Goal: Use online tool/utility: Use online tool/utility

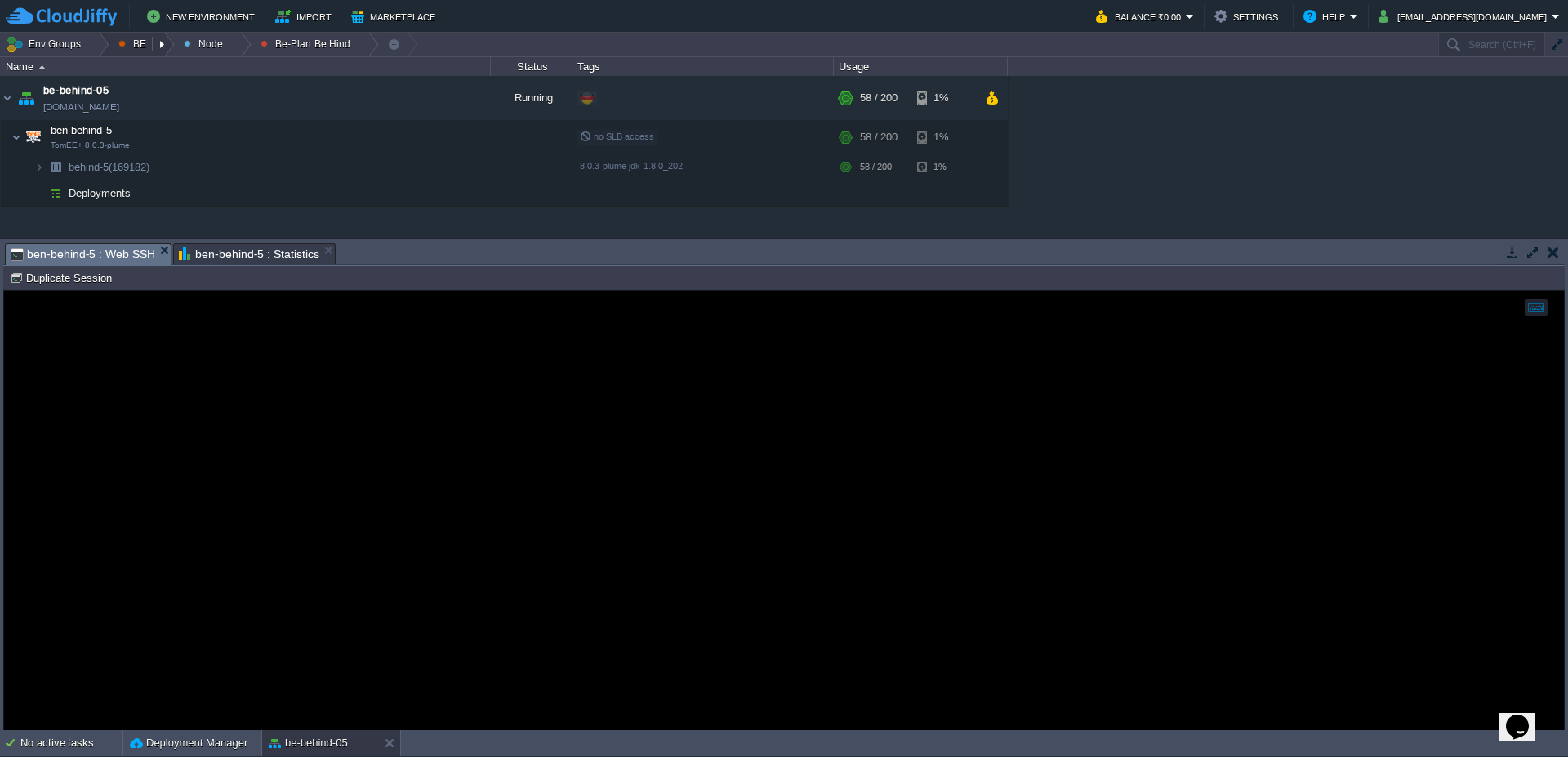
click at [118, 43] on em "BE" at bounding box center [146, 44] width 56 height 24
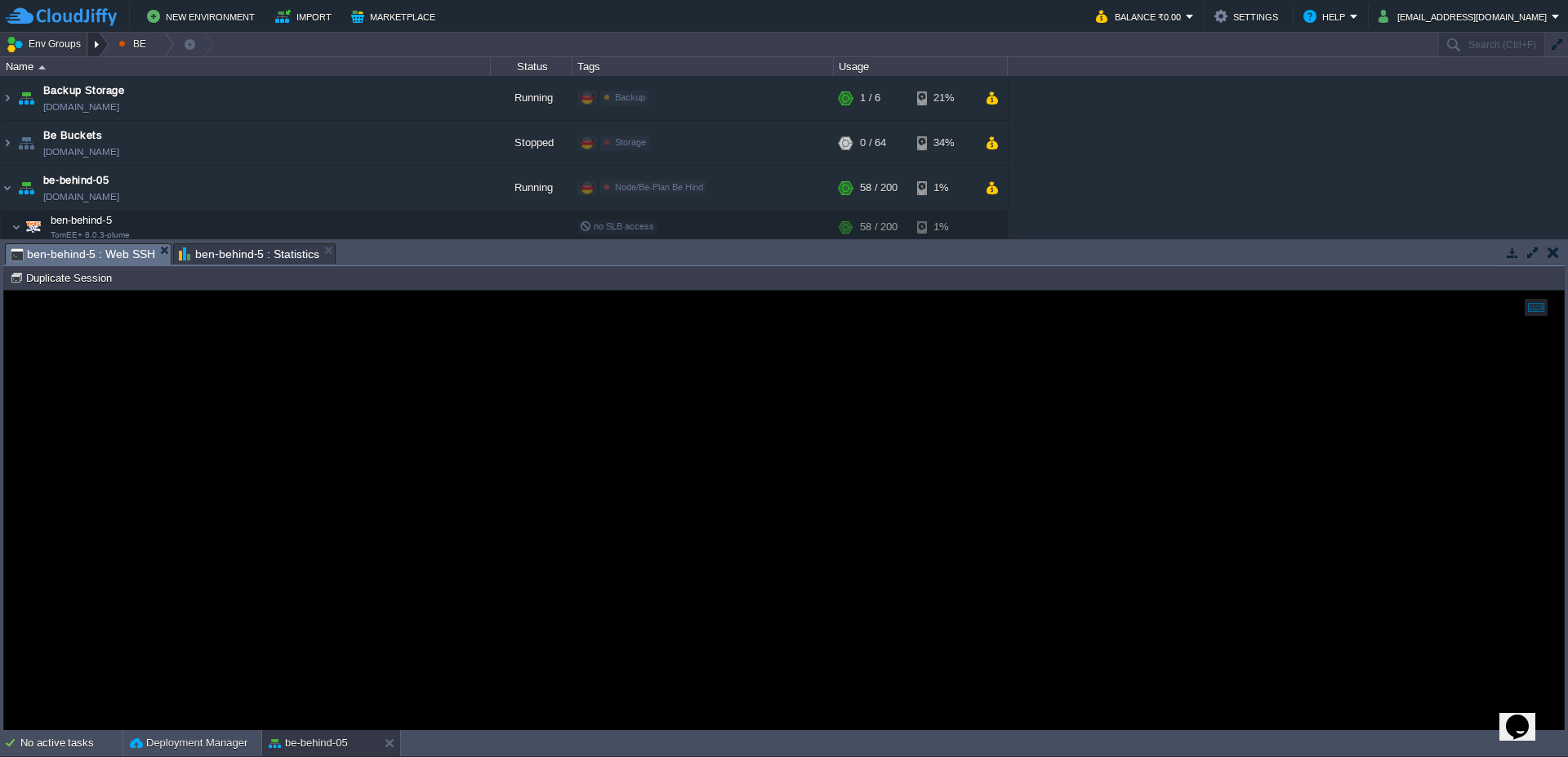
click at [102, 45] on div at bounding box center [98, 44] width 22 height 24
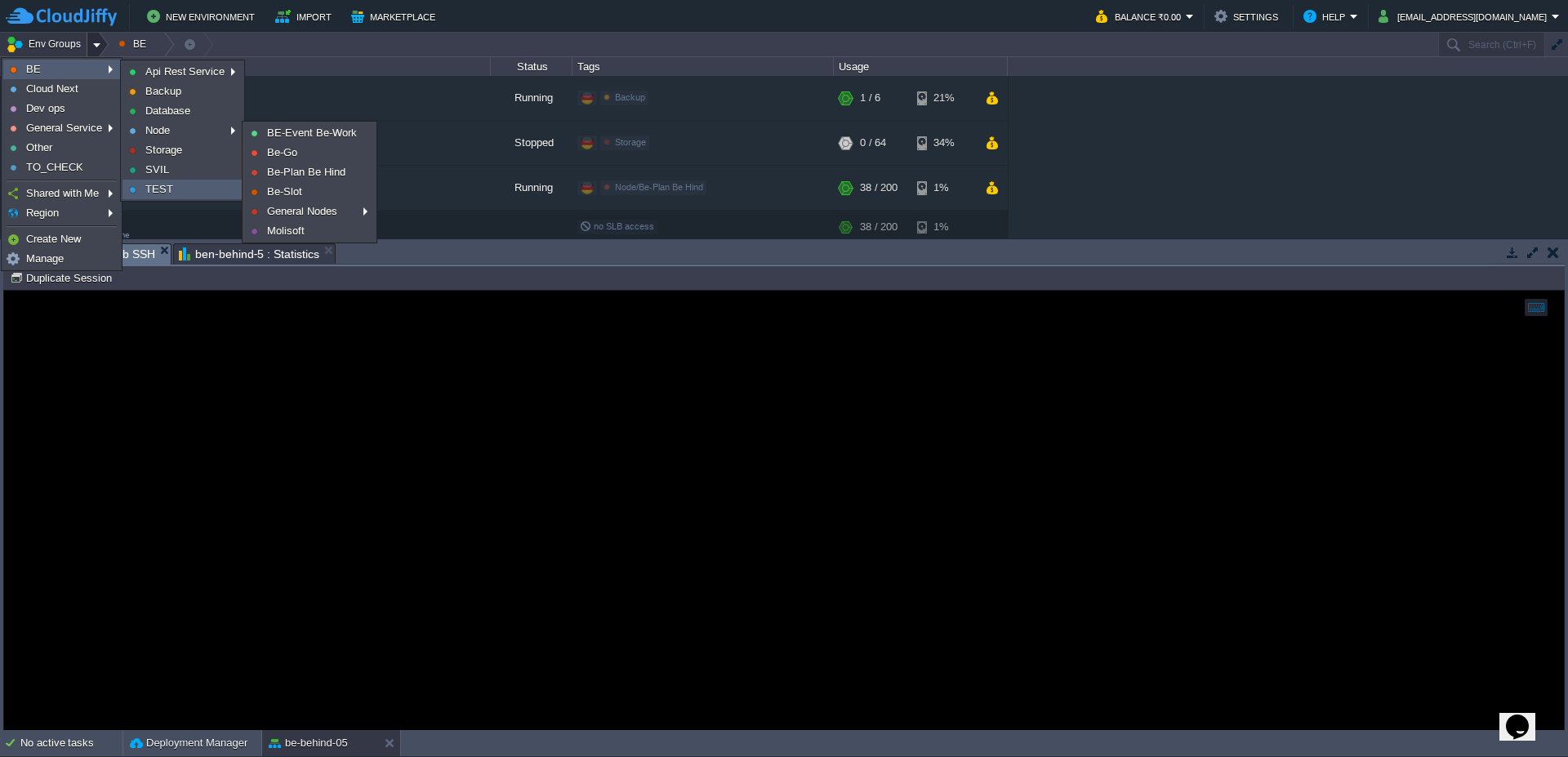
click at [173, 185] on link "TEST" at bounding box center [182, 189] width 118 height 18
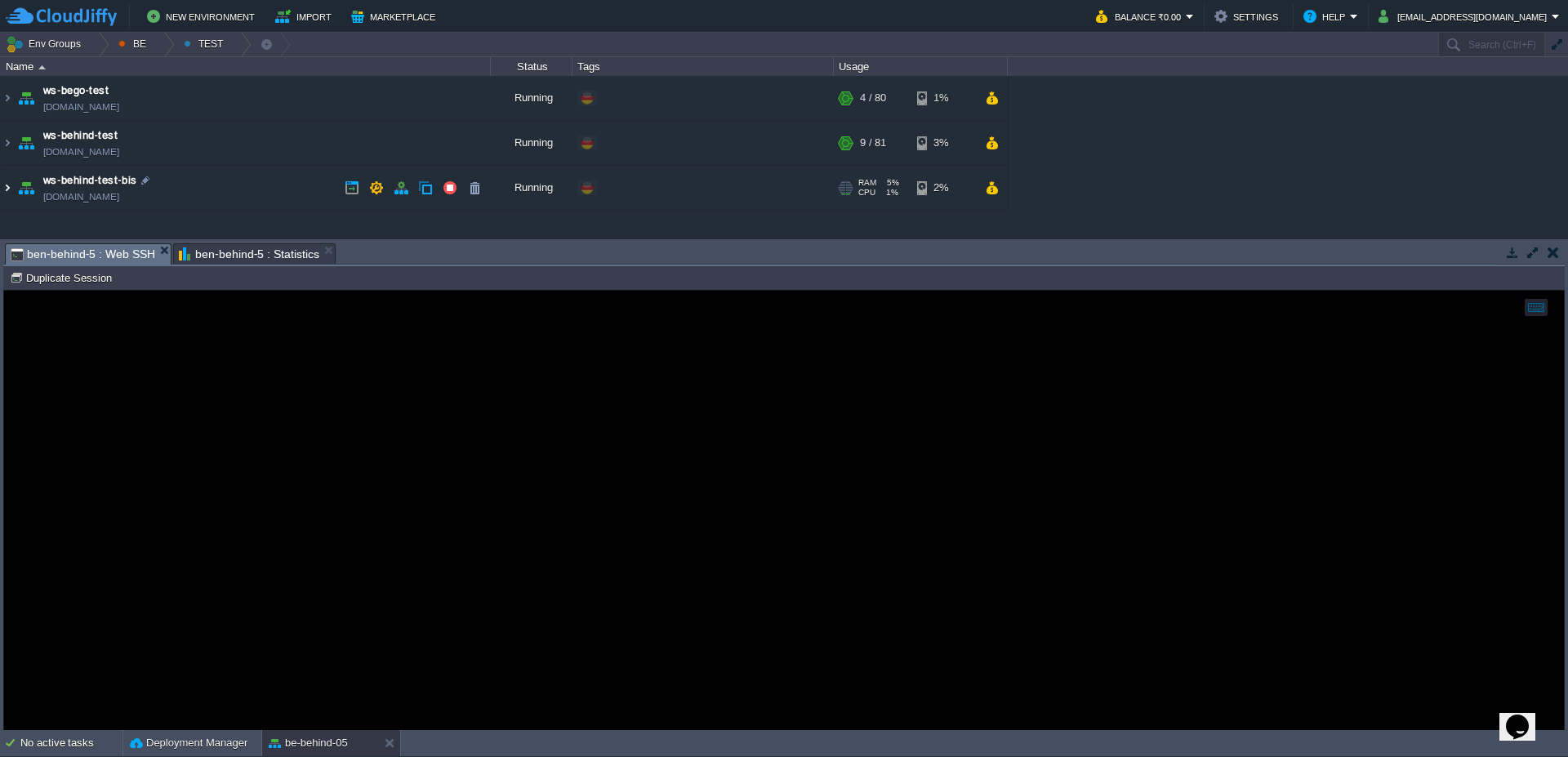
click at [1, 190] on img at bounding box center [7, 188] width 13 height 44
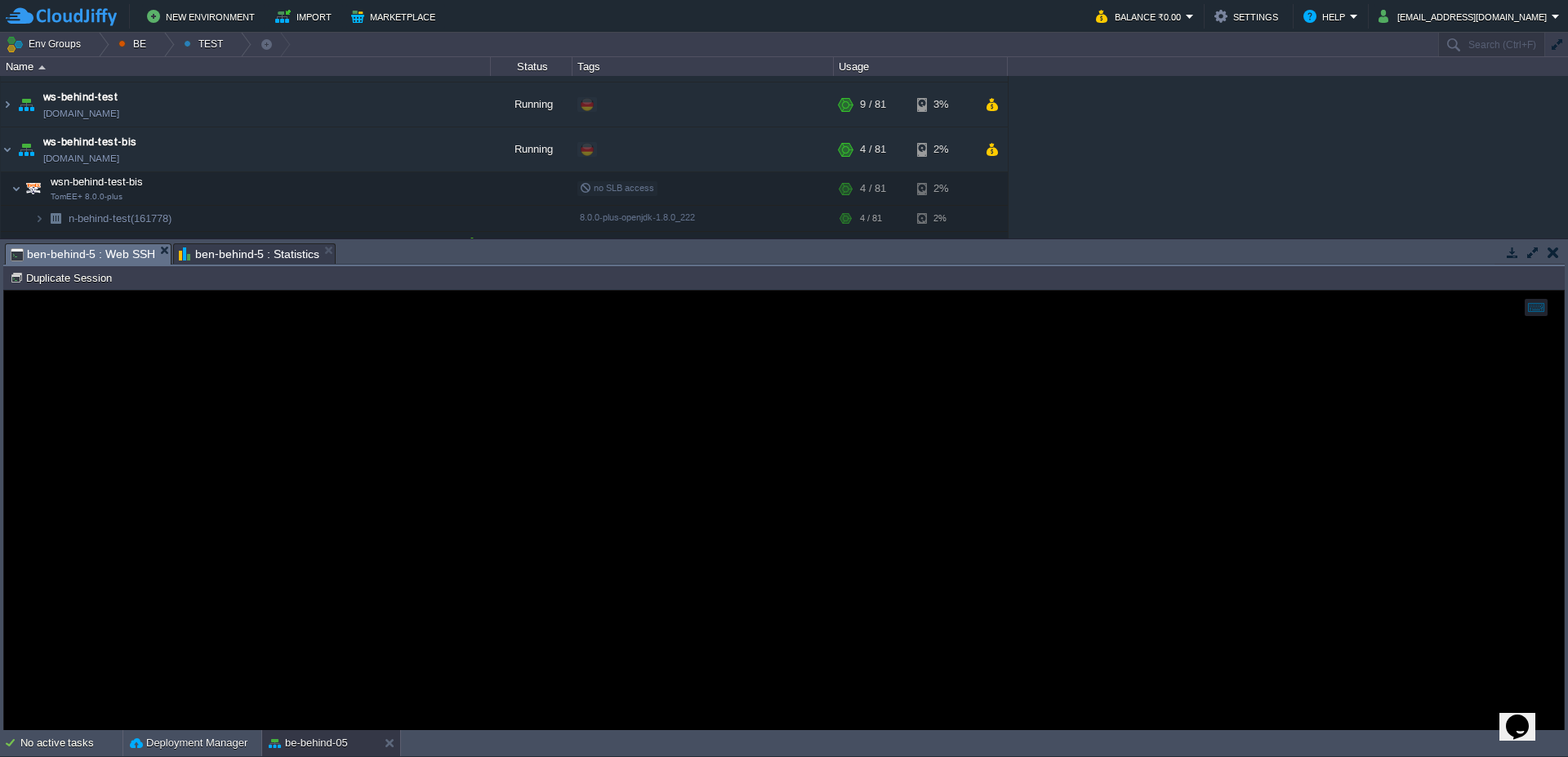
scroll to position [58, 0]
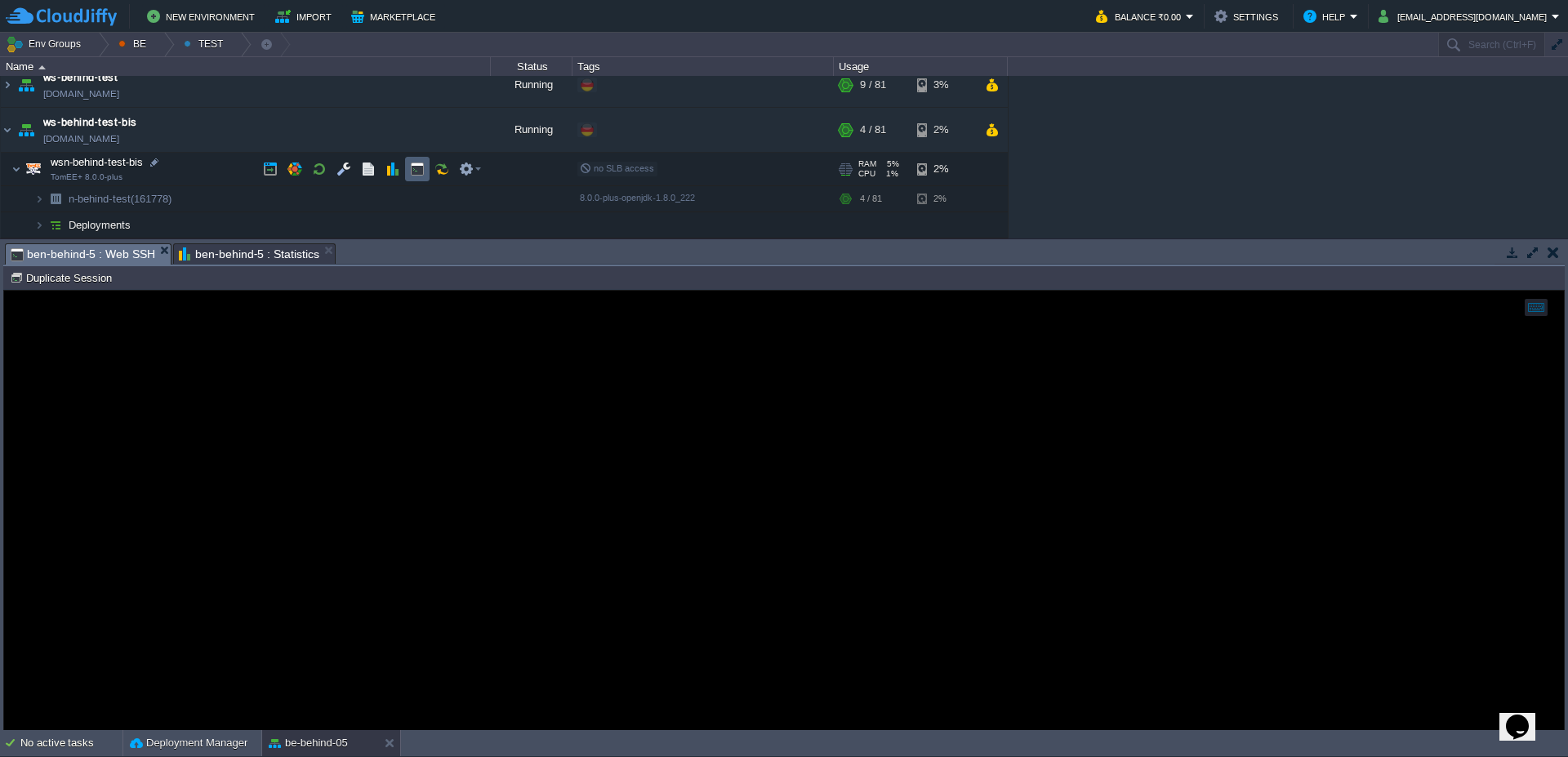
click at [422, 166] on button "button" at bounding box center [417, 169] width 15 height 15
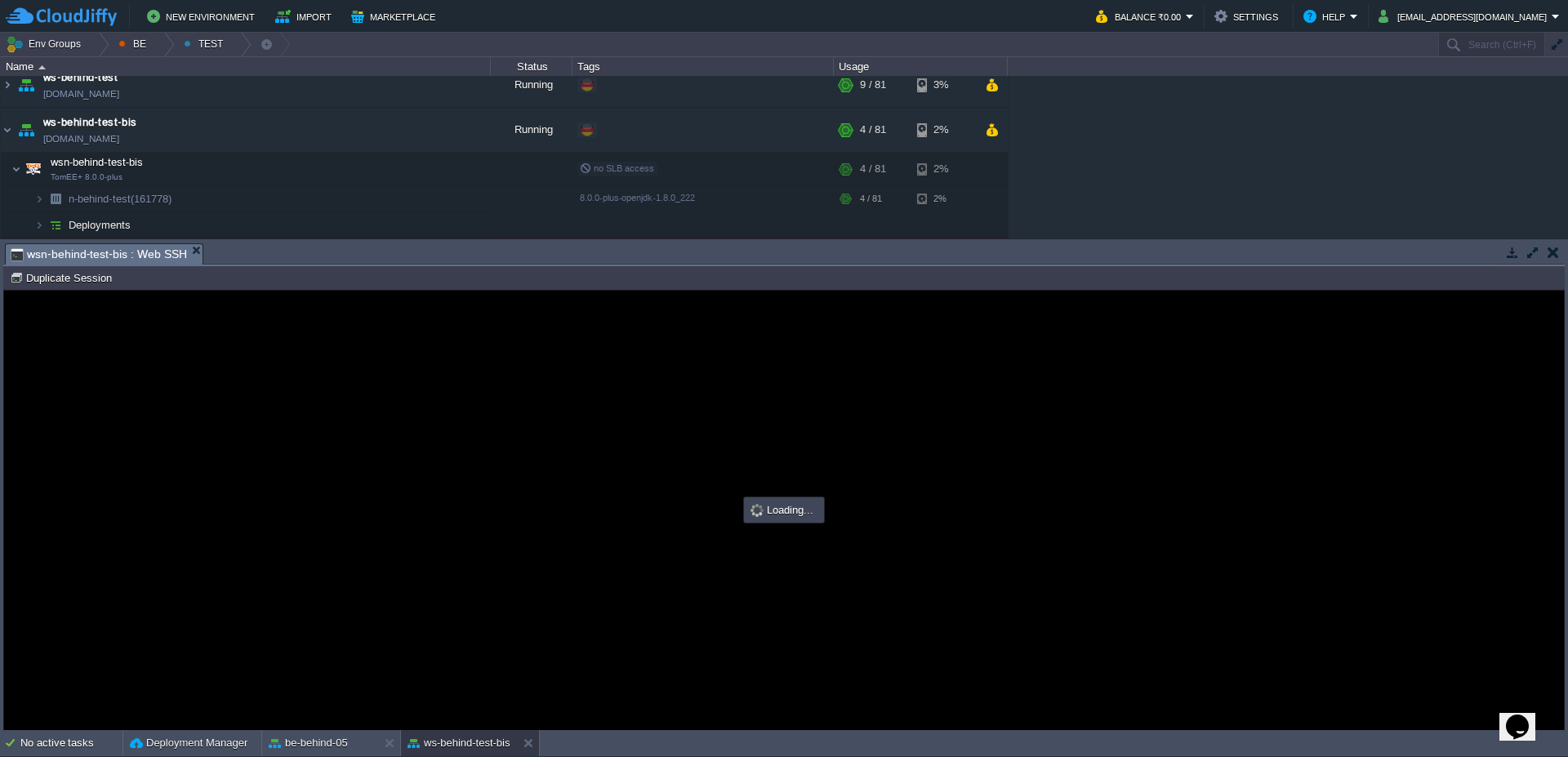
scroll to position [0, 0]
type input "#000000"
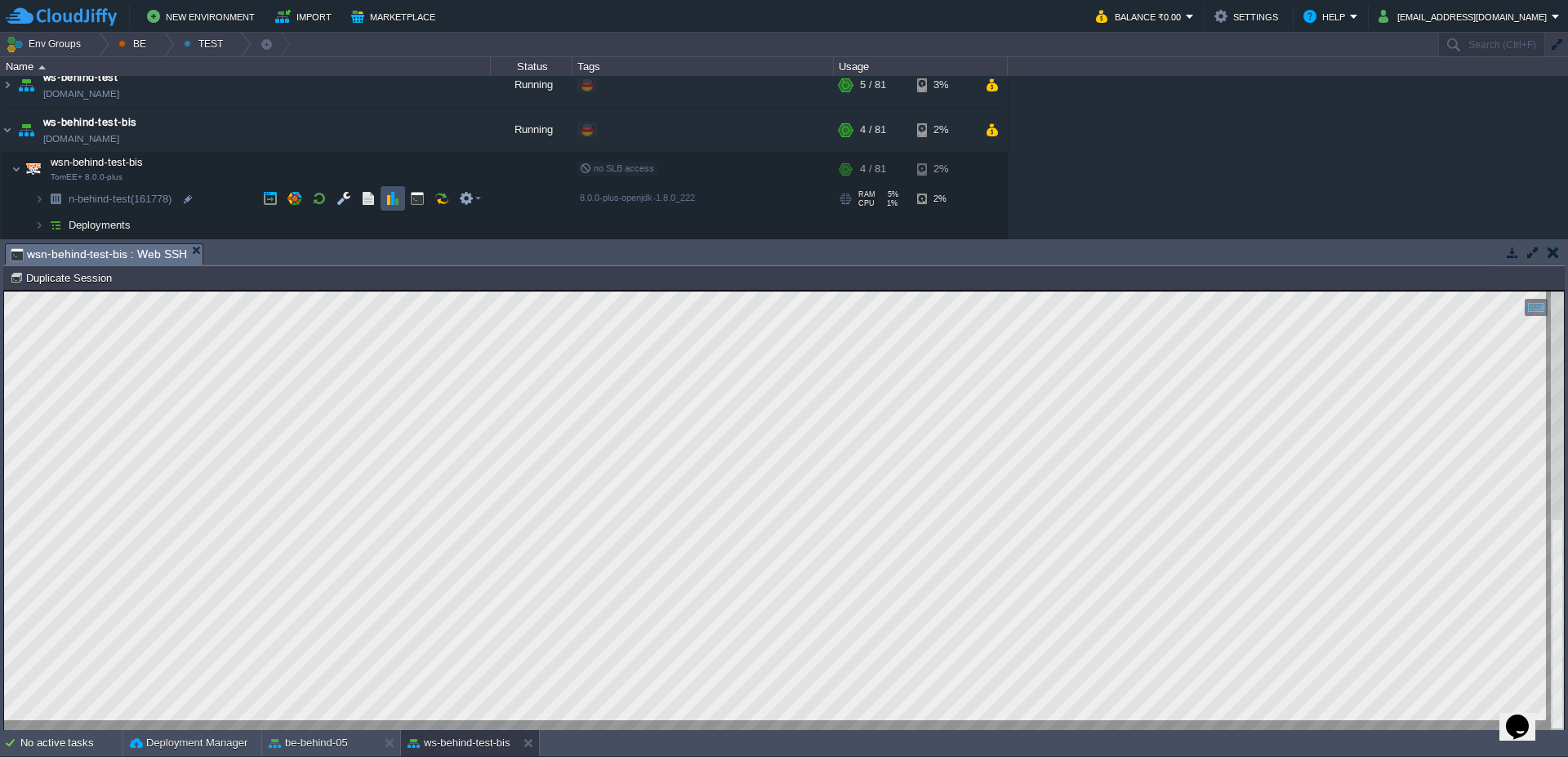
click at [395, 197] on button "button" at bounding box center [392, 198] width 15 height 15
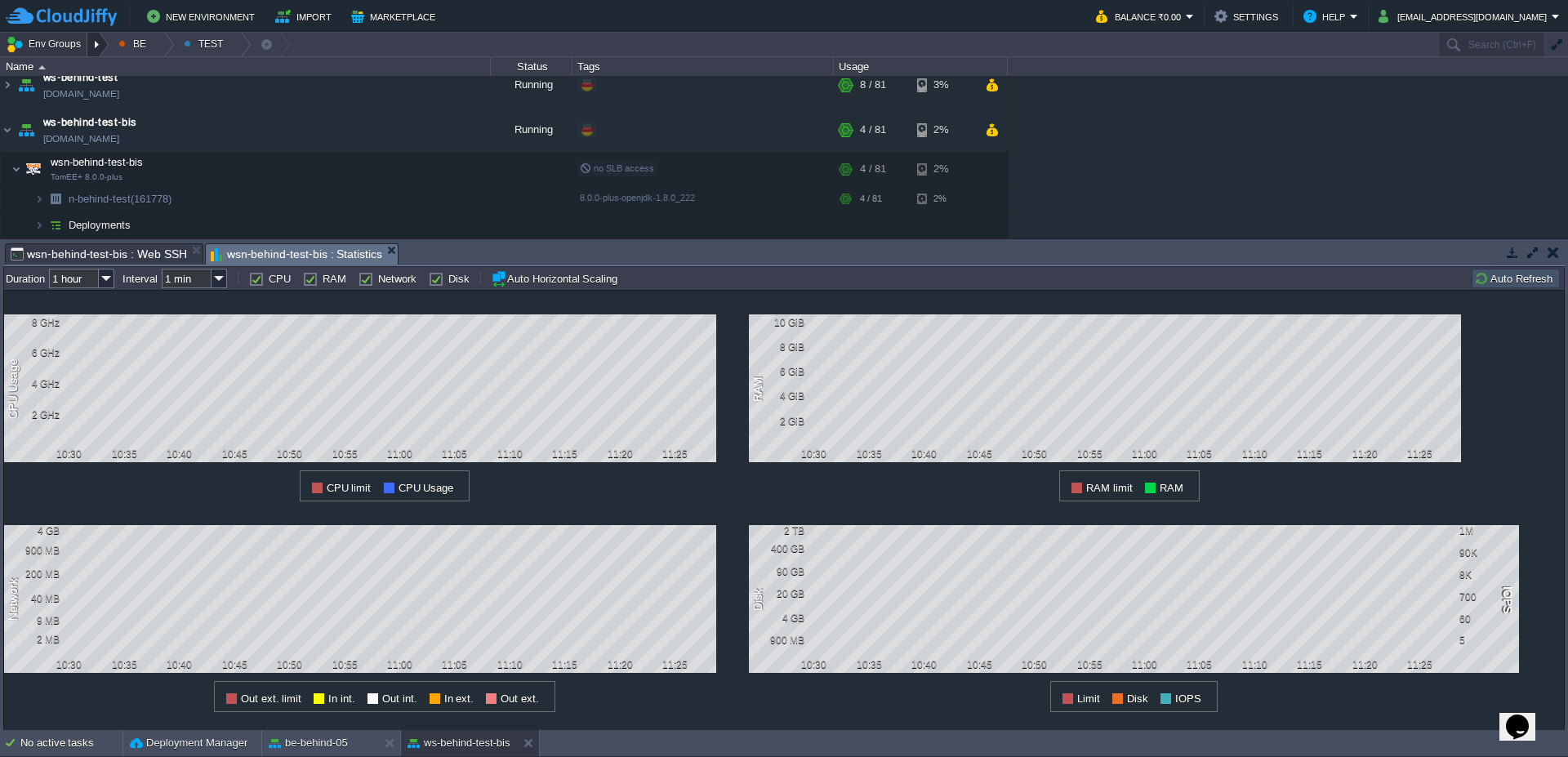
click at [101, 53] on div at bounding box center [98, 44] width 22 height 24
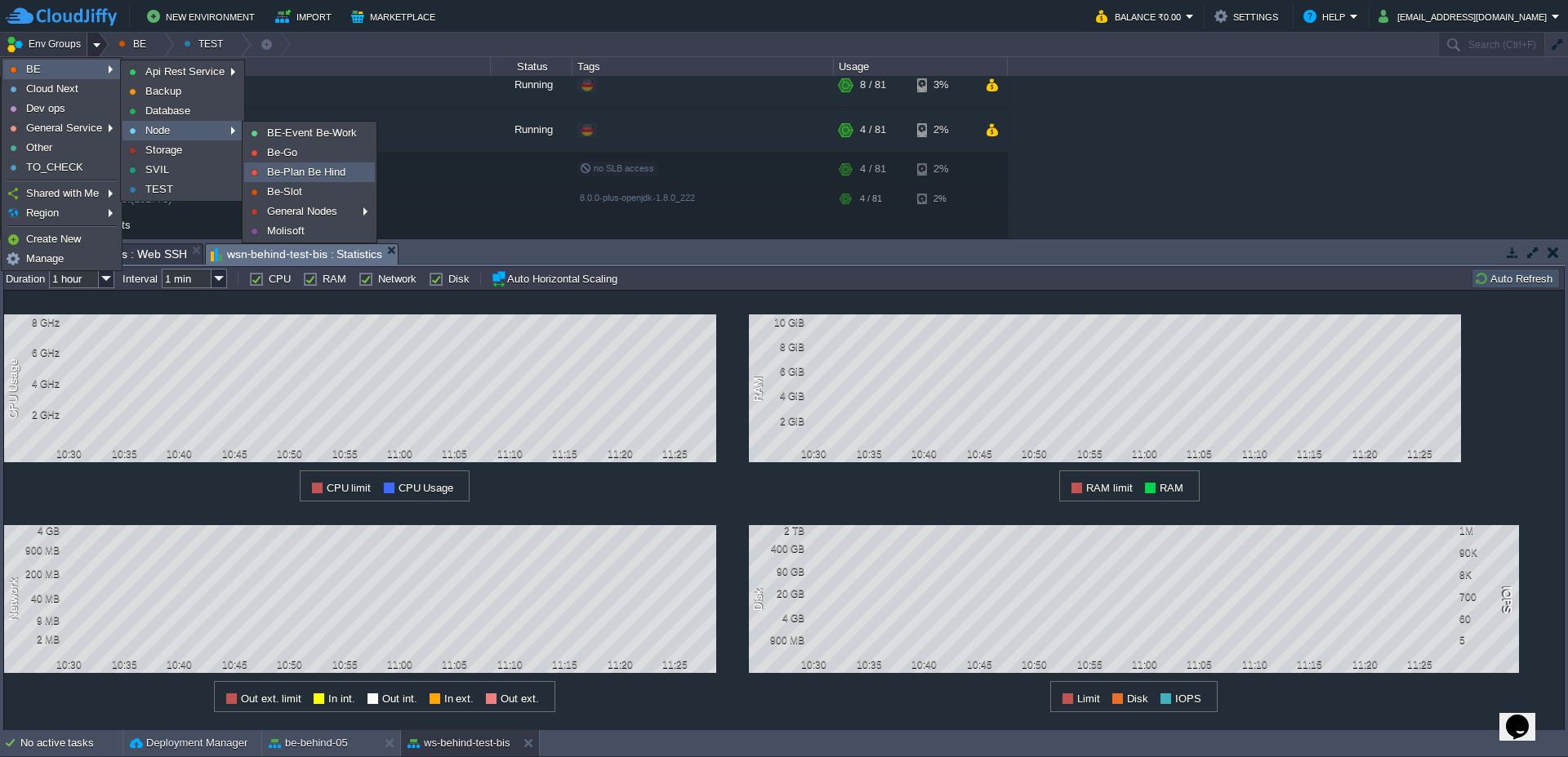
click at [323, 174] on span "Be-Plan Be Hind" at bounding box center [306, 172] width 78 height 12
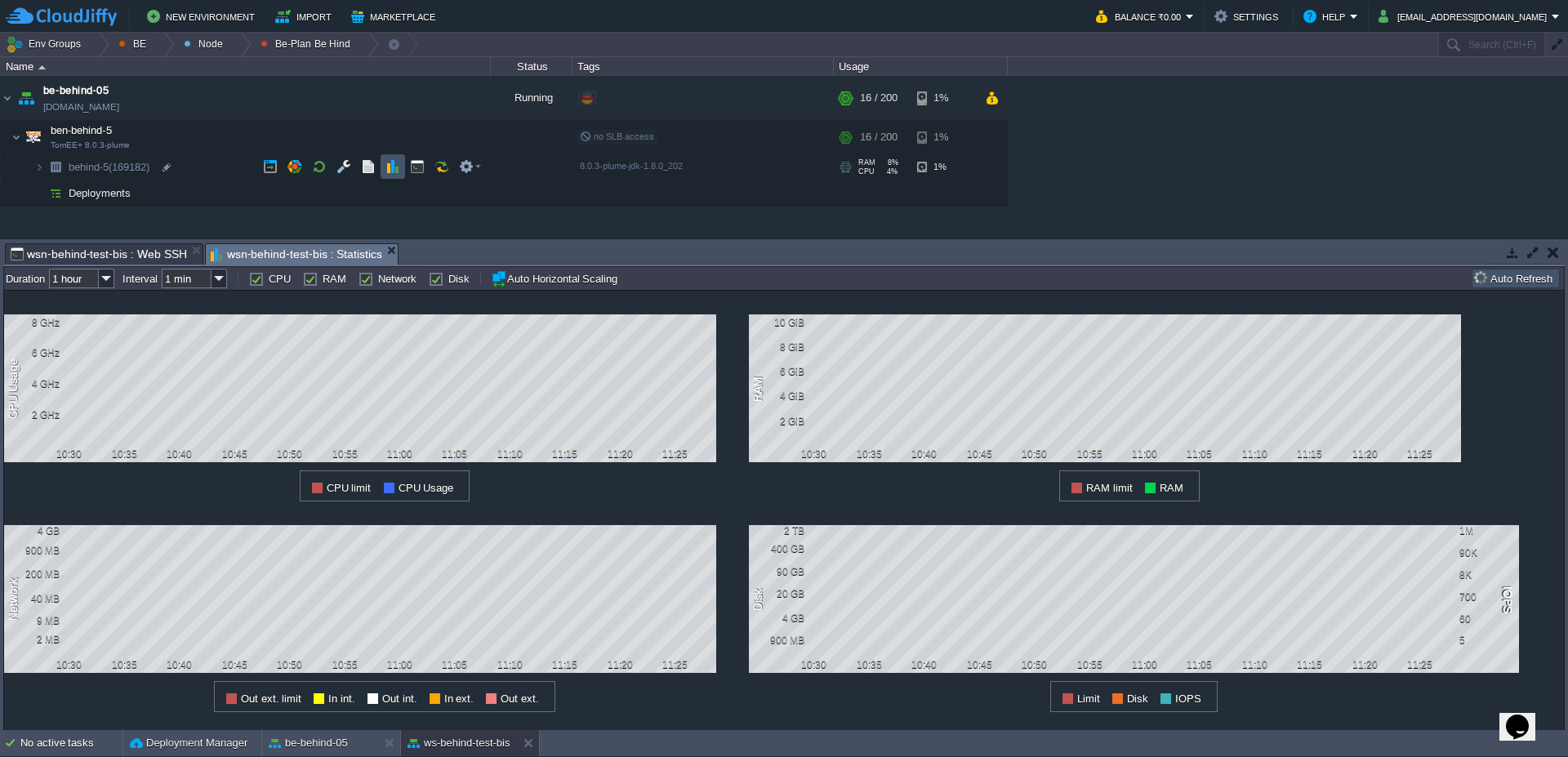
click at [389, 162] on button "button" at bounding box center [392, 166] width 15 height 15
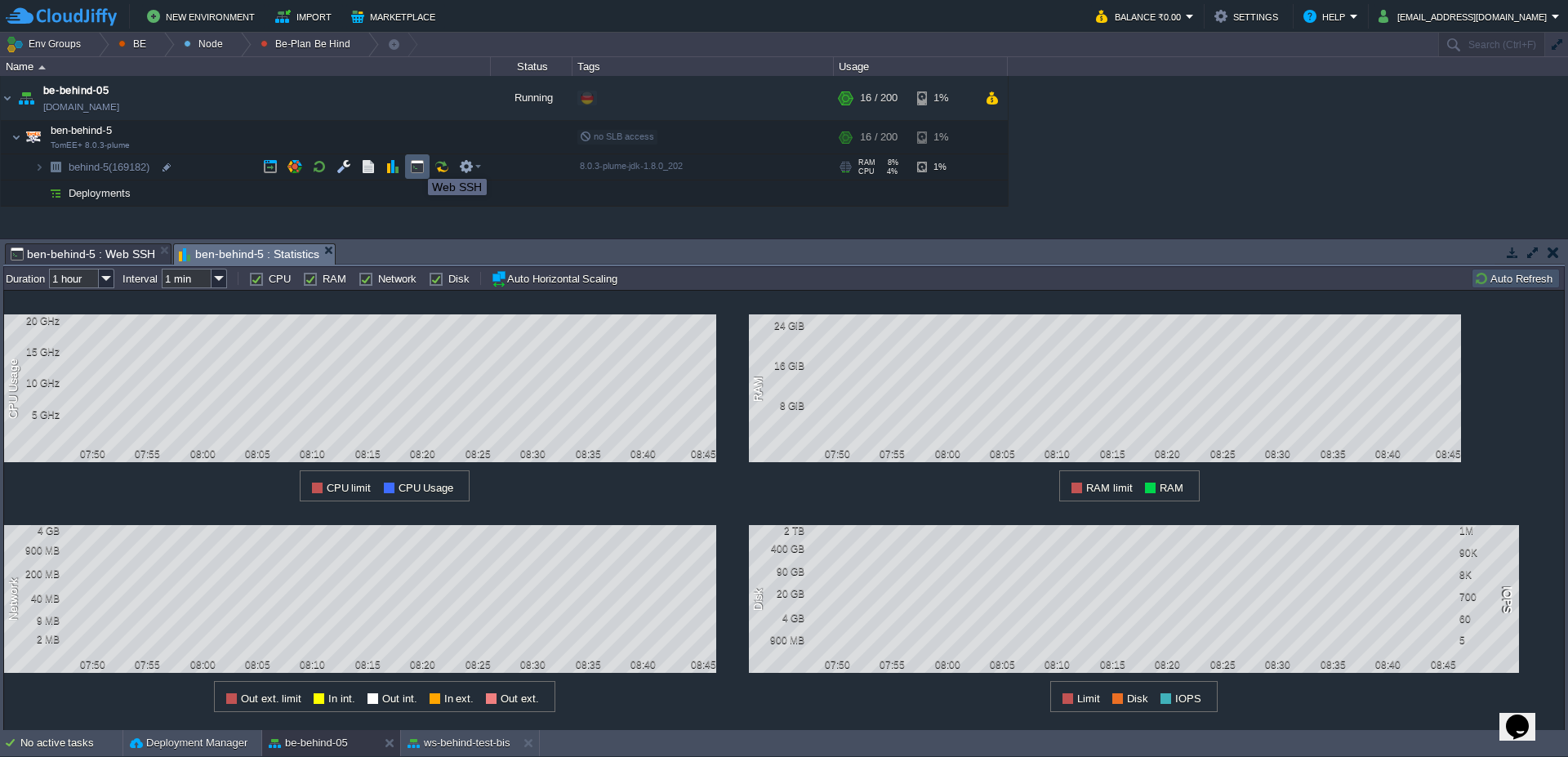
click at [415, 164] on button "button" at bounding box center [417, 166] width 15 height 15
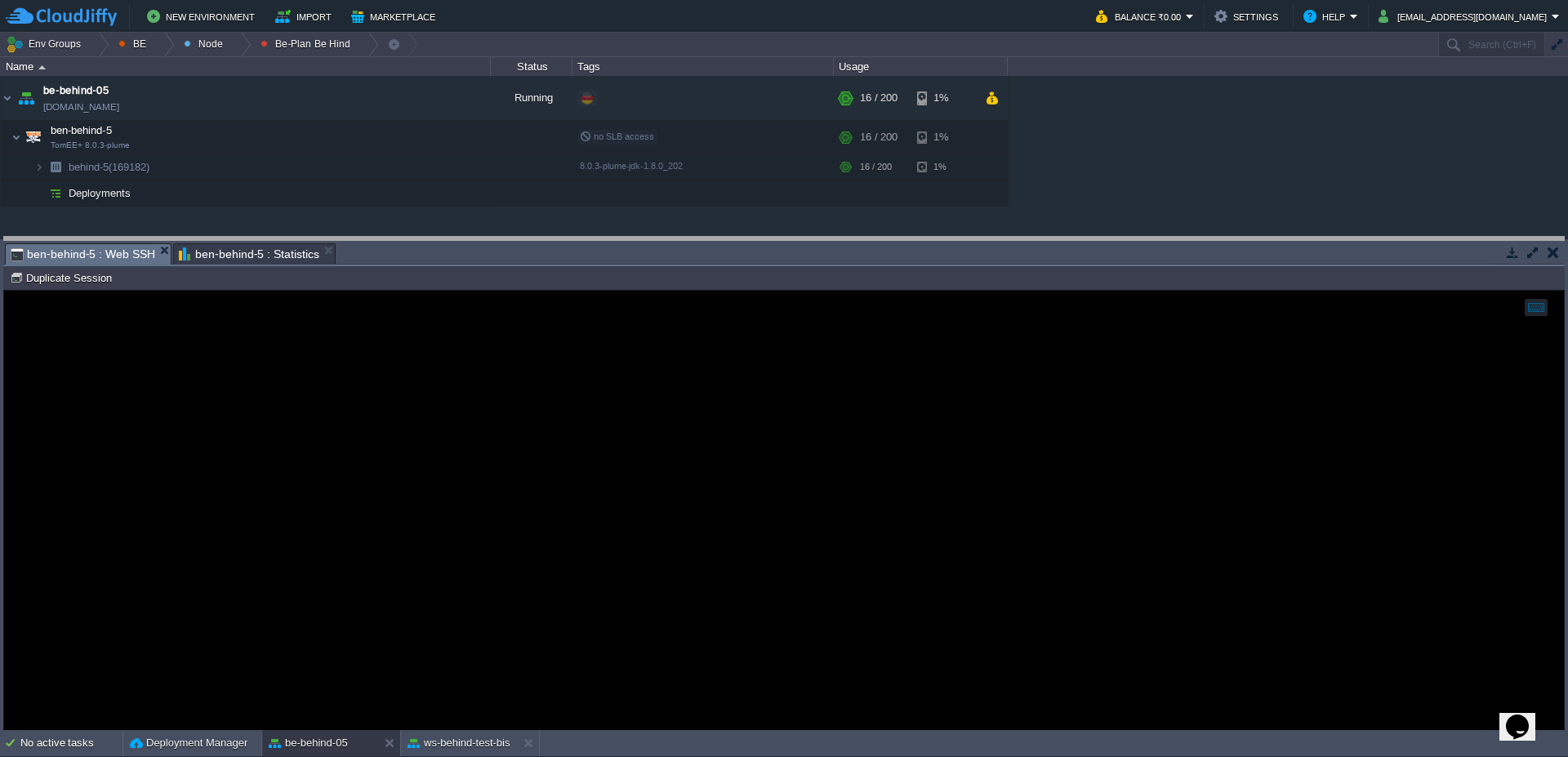
drag, startPoint x: 517, startPoint y: 252, endPoint x: 516, endPoint y: 220, distance: 32.0
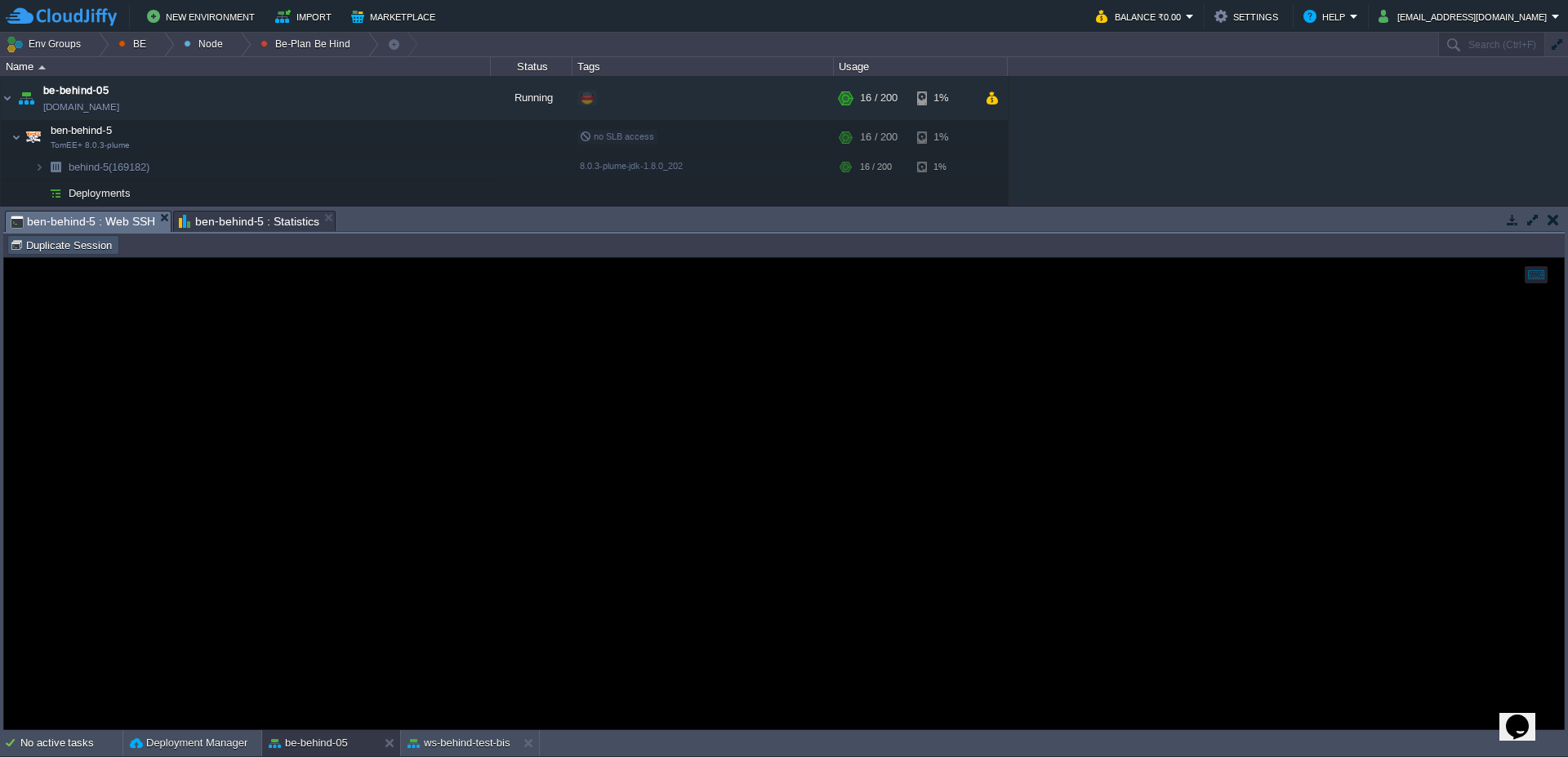
click at [64, 242] on button "Duplicate Session" at bounding box center [63, 245] width 107 height 15
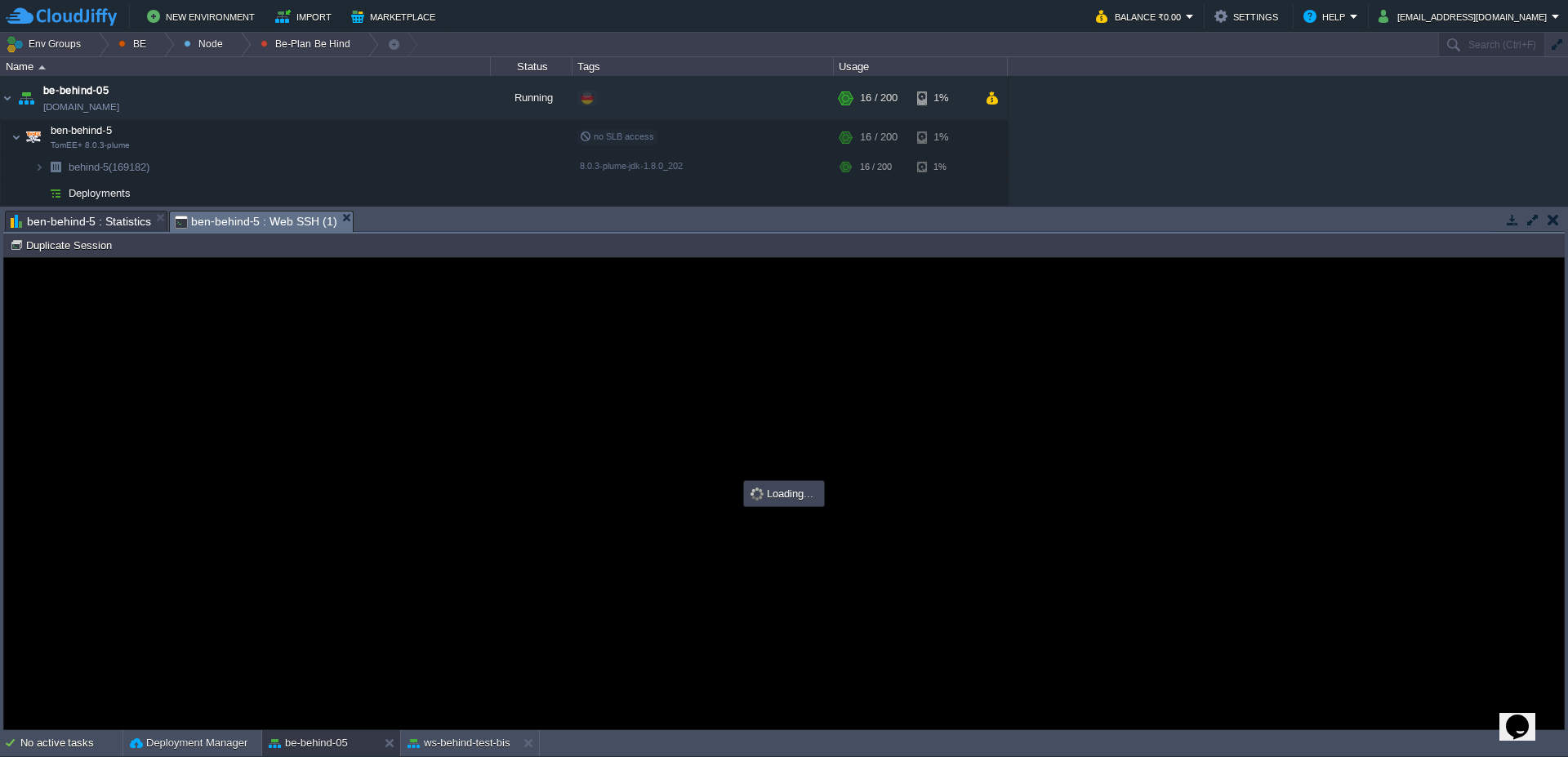
type input "#000000"
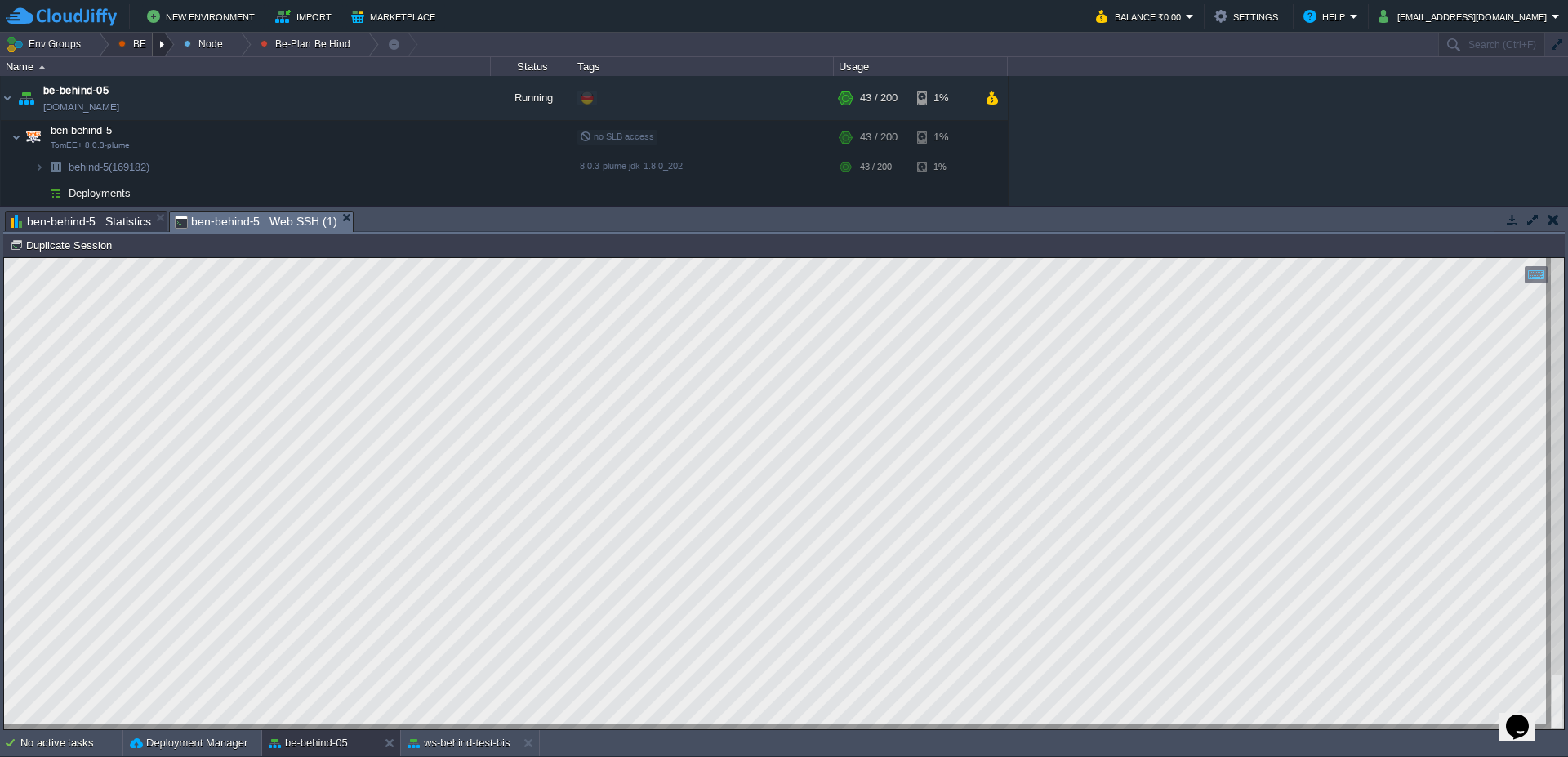
click at [159, 35] on div at bounding box center [163, 44] width 22 height 24
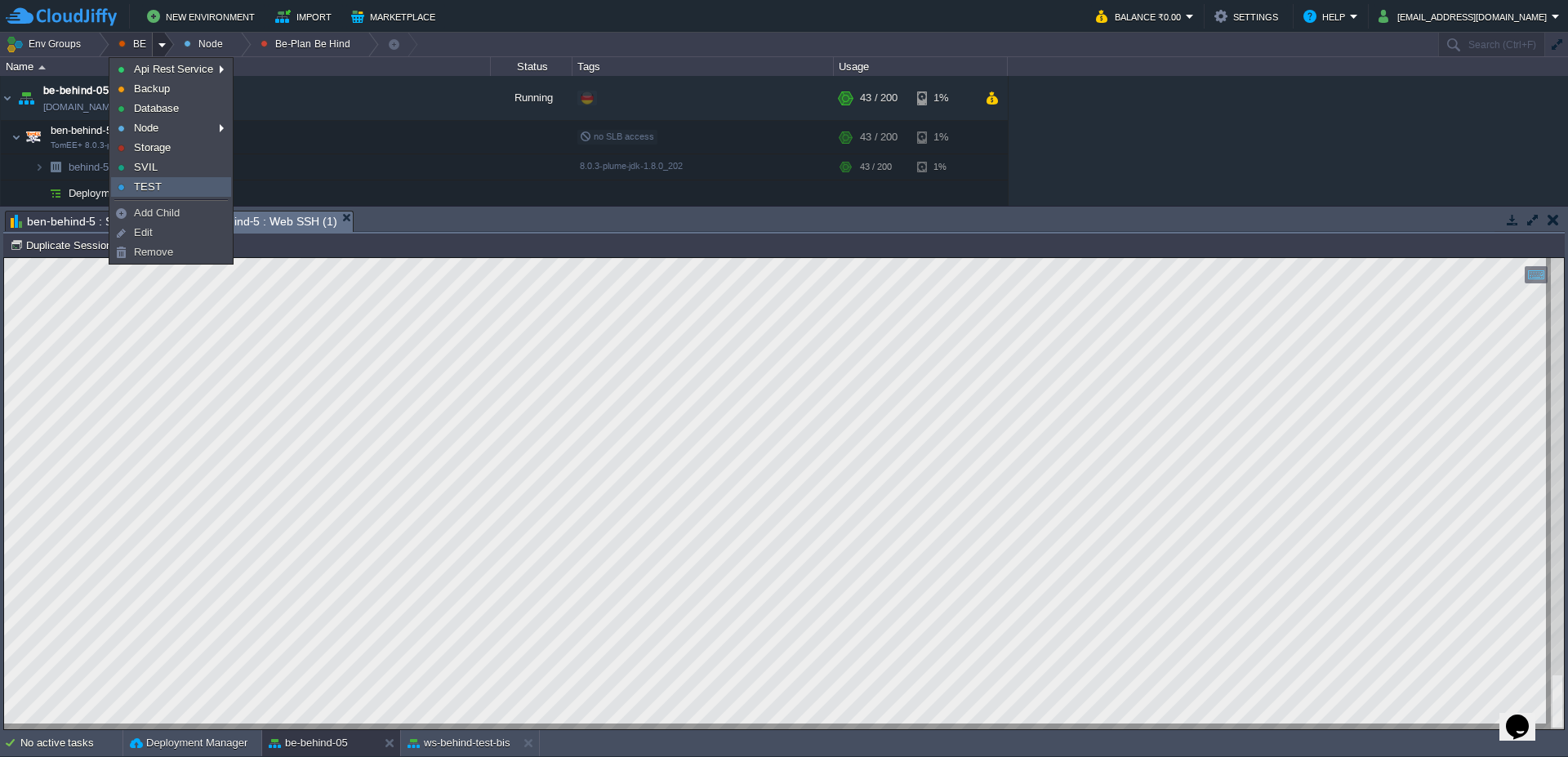
click at [184, 187] on link "TEST" at bounding box center [170, 187] width 118 height 18
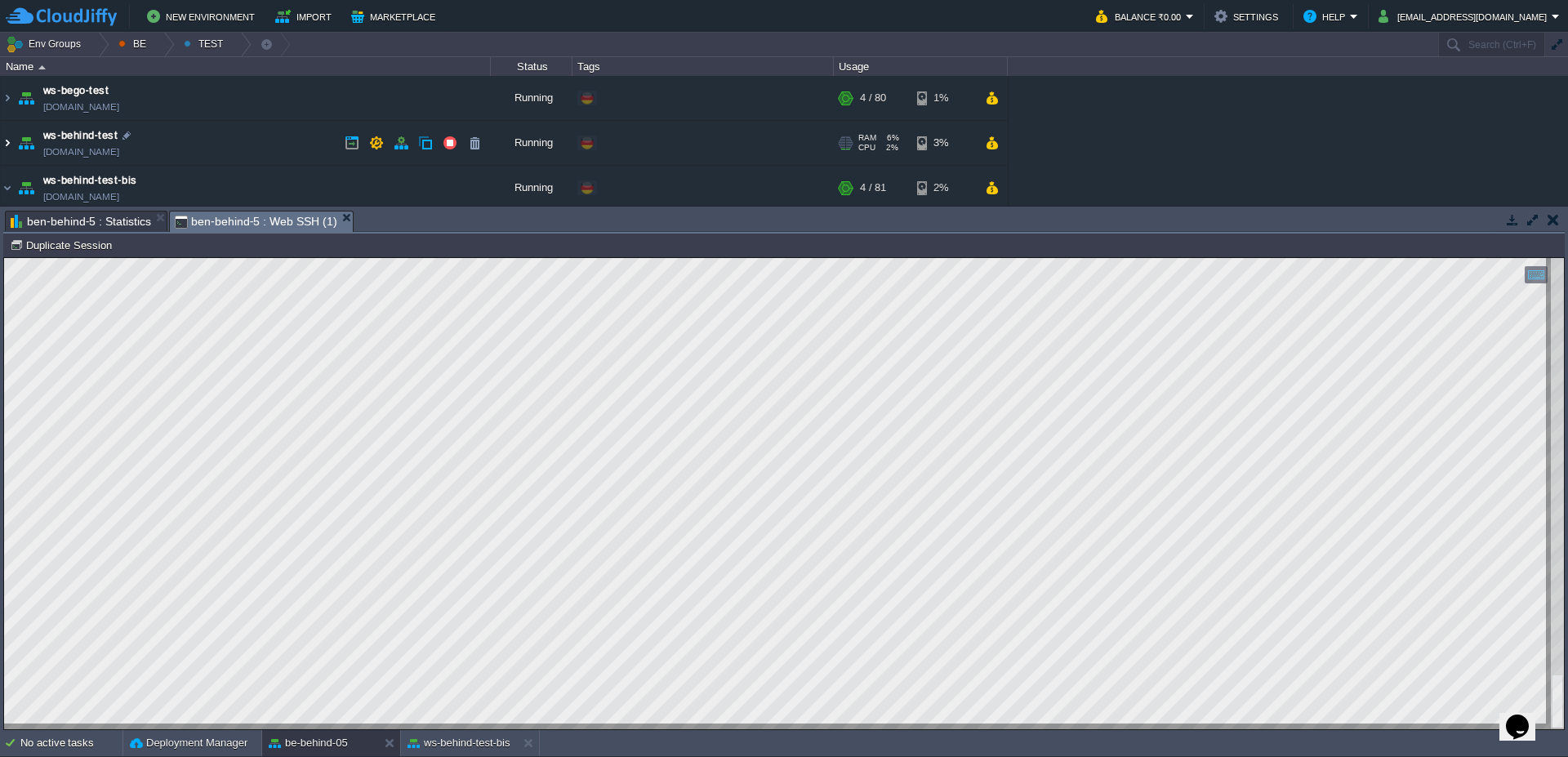
click at [1, 141] on img at bounding box center [7, 143] width 13 height 44
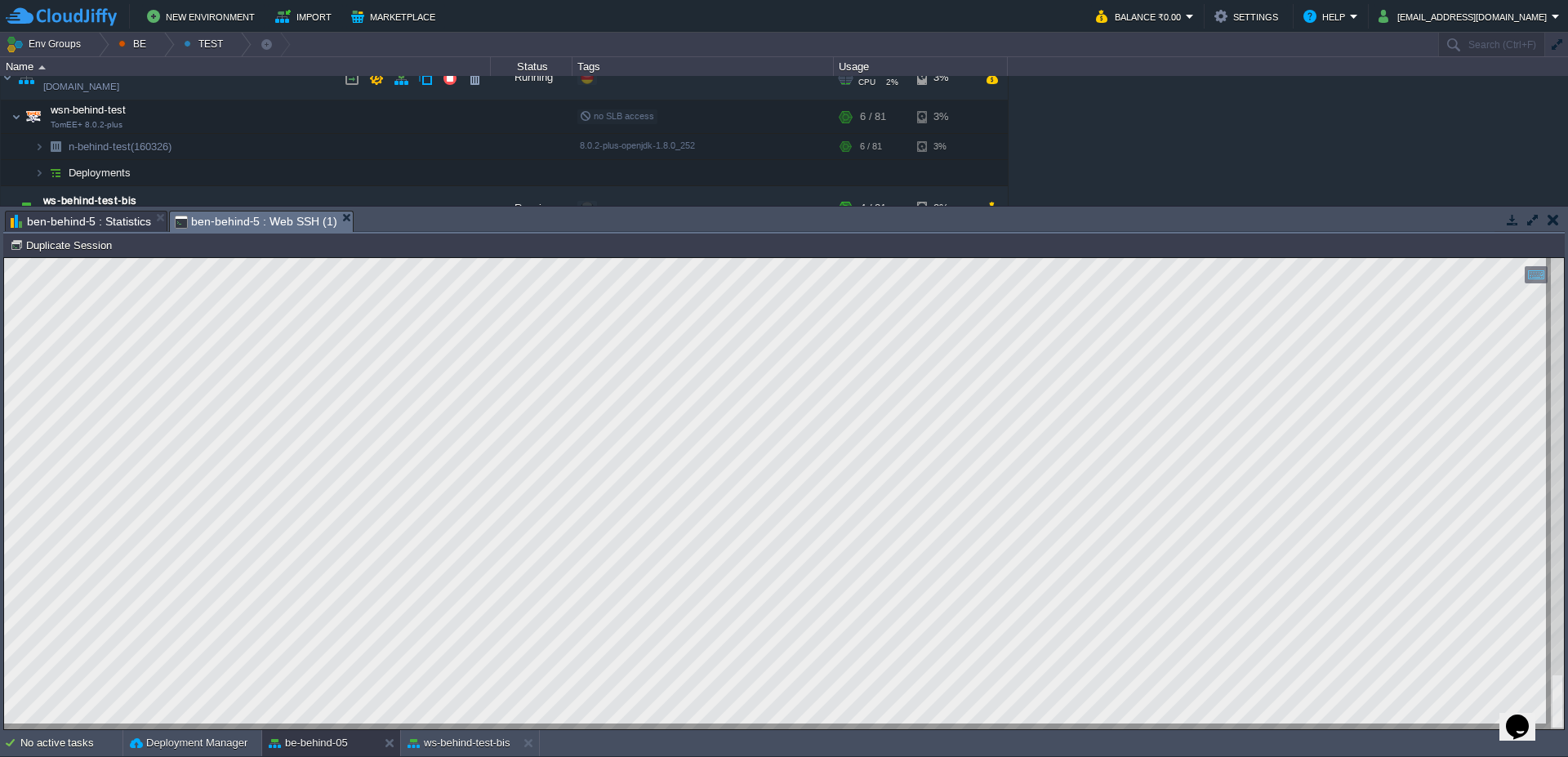
scroll to position [98, 0]
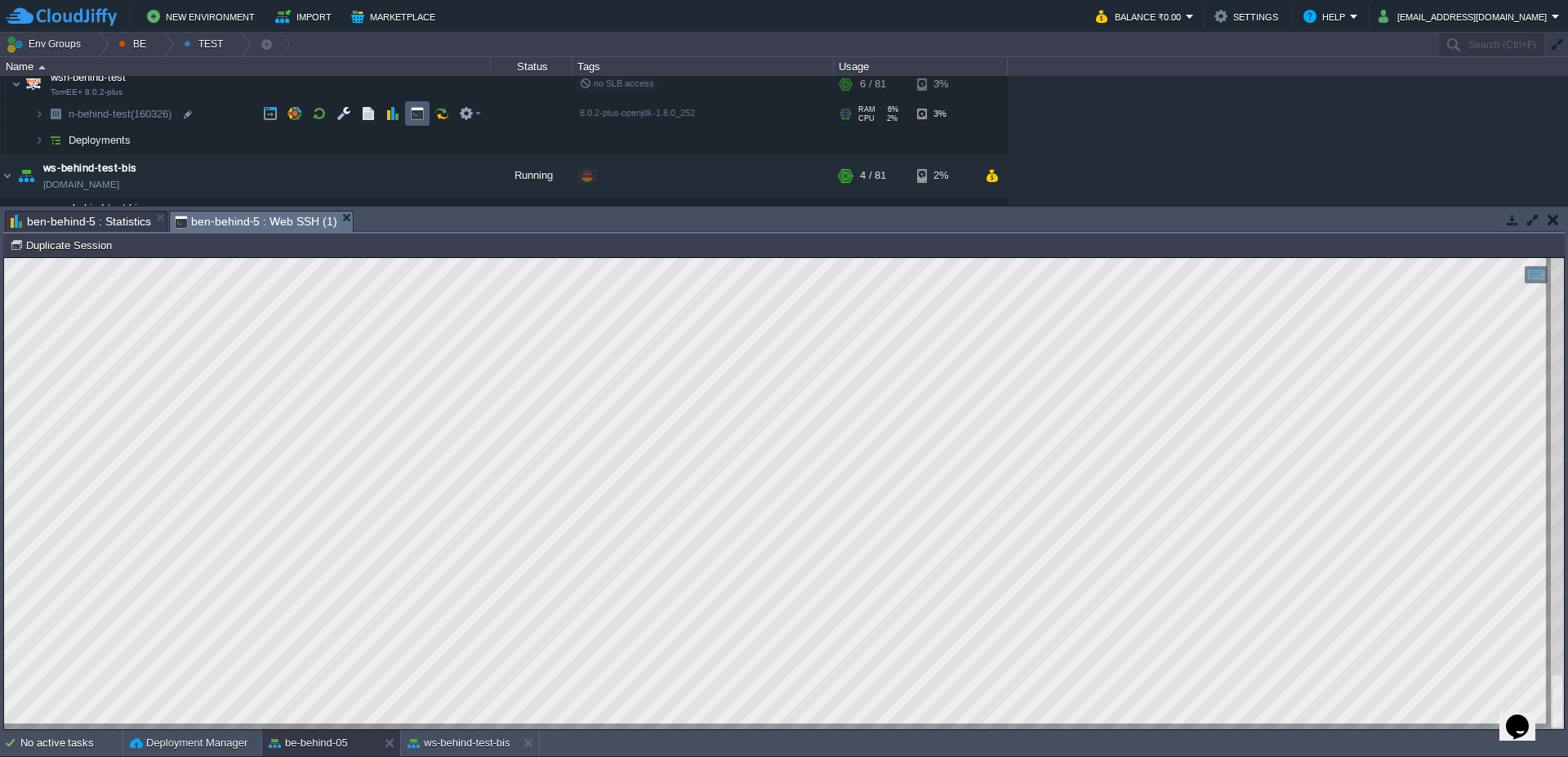
click at [426, 115] on td at bounding box center [418, 114] width 25 height 25
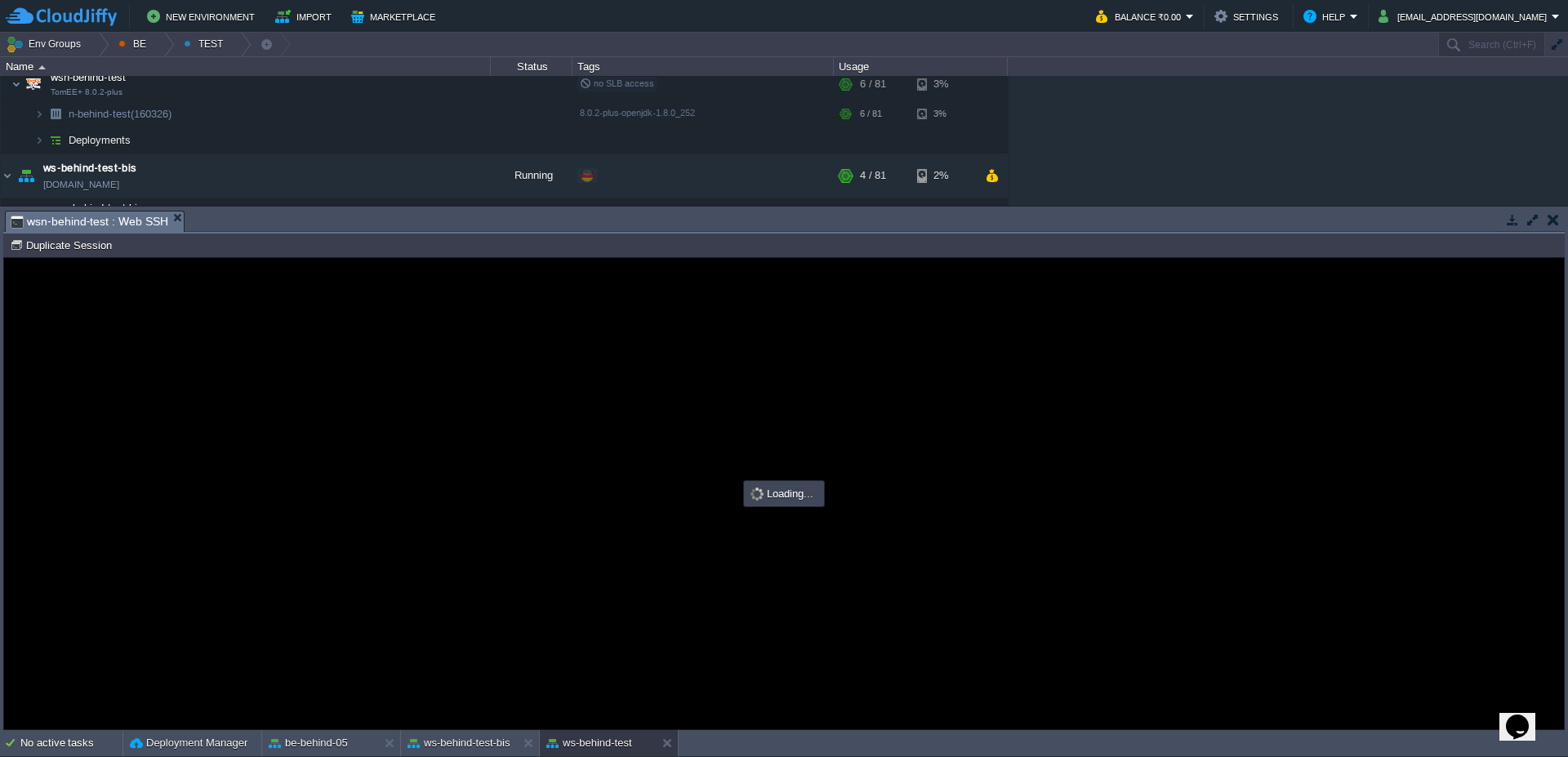
scroll to position [0, 0]
type input "#000000"
